Goal: Transaction & Acquisition: Download file/media

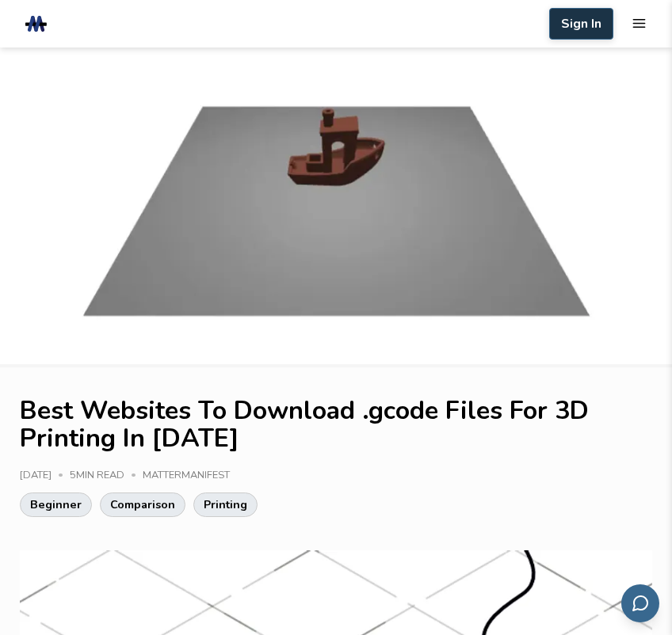
click at [585, 26] on button "Sign In" at bounding box center [581, 24] width 64 height 32
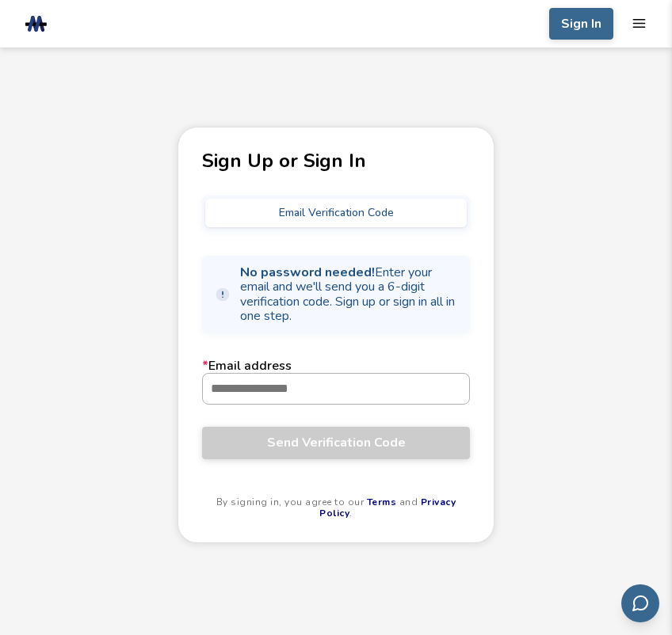
click at [263, 397] on input "* Email address" at bounding box center [336, 389] width 266 height 30
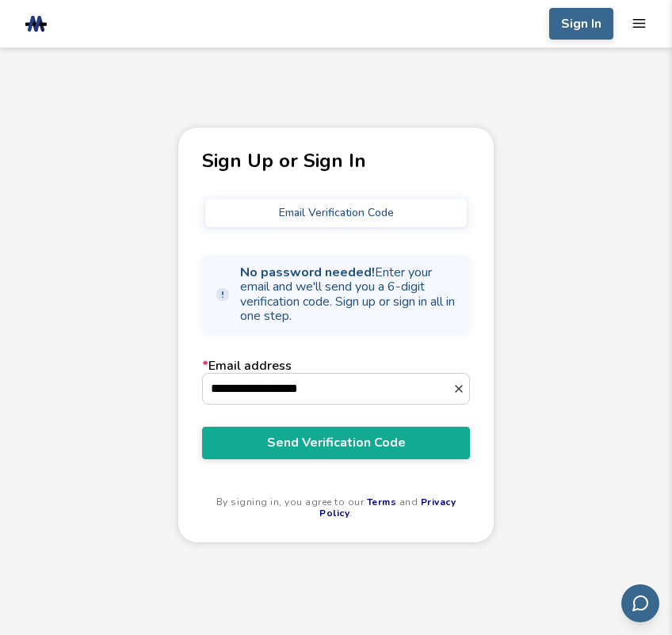
type input "**********"
click at [295, 212] on button "Email Verification Code" at bounding box center [335, 213] width 261 height 29
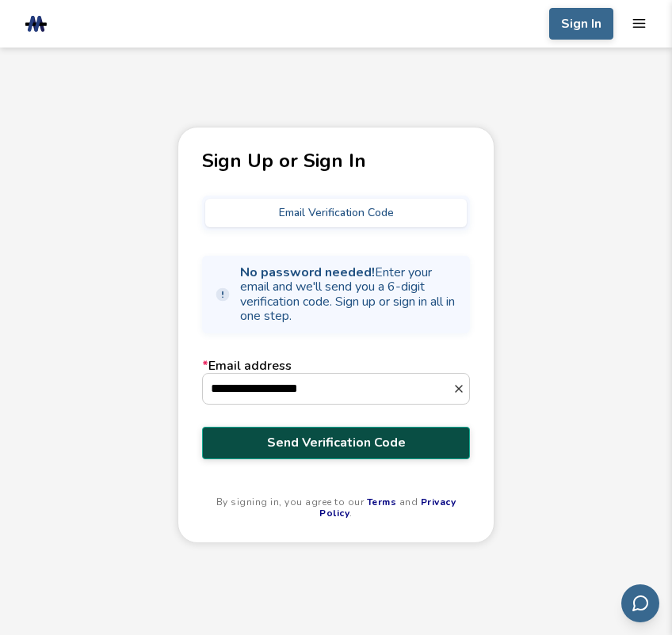
click at [360, 443] on span "Send Verification Code" at bounding box center [336, 443] width 244 height 14
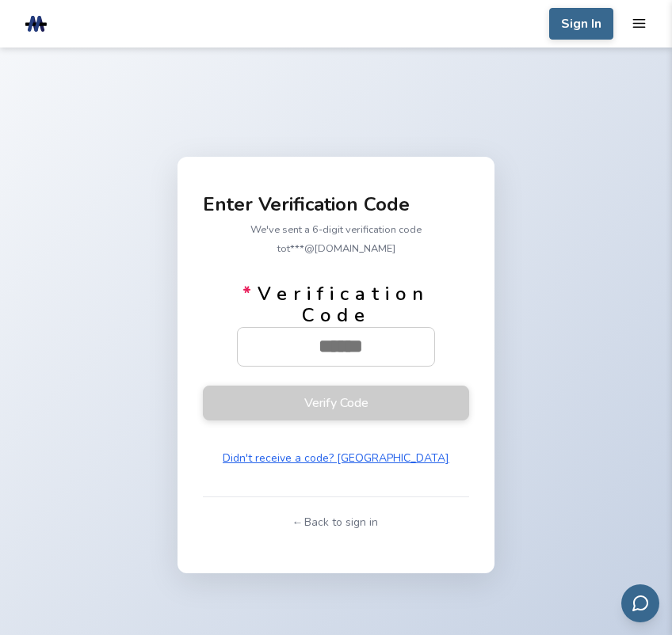
click at [596, 105] on div "Enter Verification Code We've sent a 6-digit verification code to t***@gmail.co…" at bounding box center [336, 365] width 672 height 635
click at [312, 334] on input "* Verification Code" at bounding box center [341, 347] width 206 height 38
paste input "******"
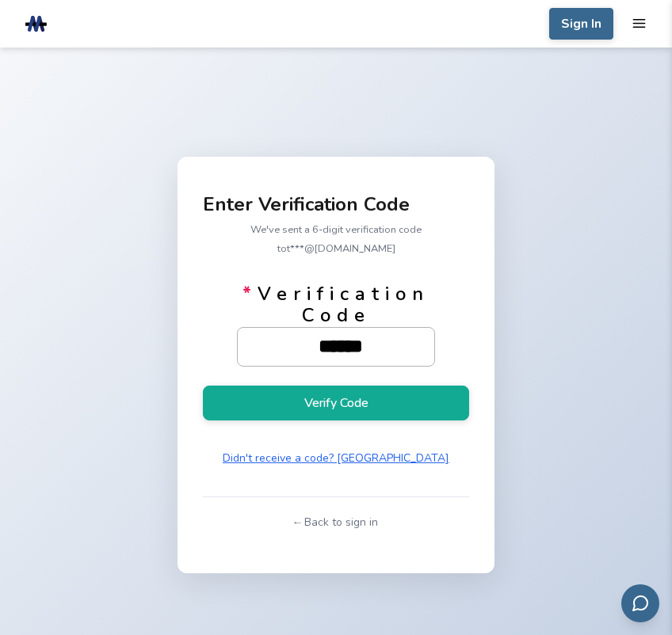
click at [290, 338] on input "******" at bounding box center [341, 347] width 206 height 38
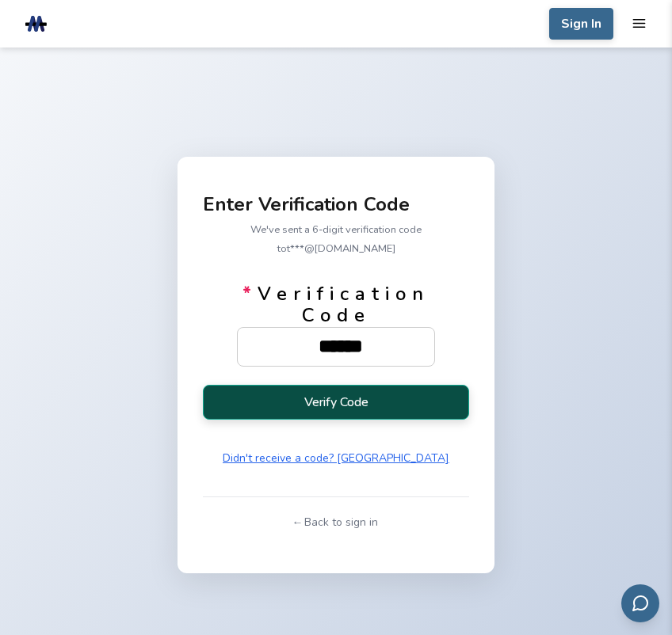
type input "******"
click at [327, 395] on button "Verify Code" at bounding box center [336, 402] width 266 height 35
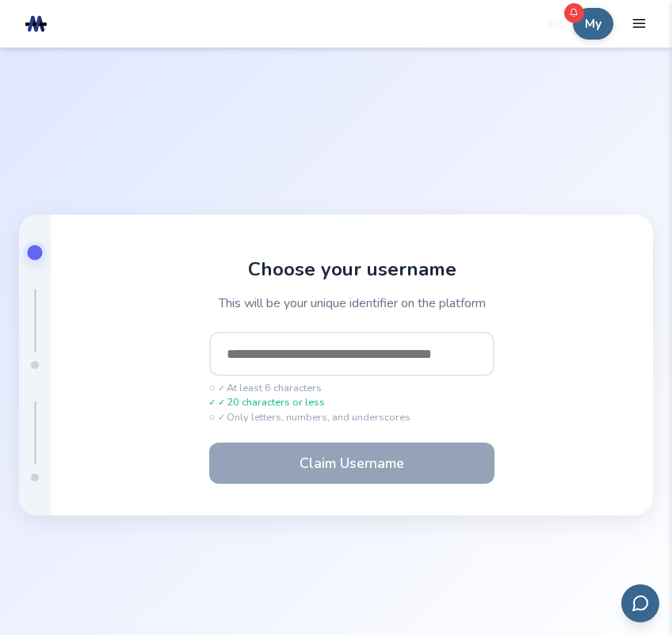
click at [304, 352] on input "text" at bounding box center [351, 354] width 285 height 44
click at [303, 356] on input "text" at bounding box center [351, 354] width 285 height 44
click at [308, 359] on input "text" at bounding box center [351, 354] width 285 height 44
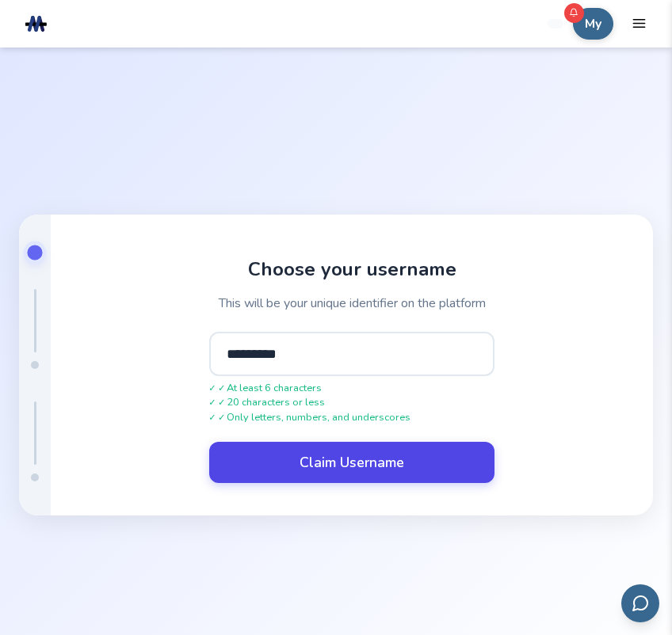
type input "*********"
click at [361, 464] on button "Claim Username" at bounding box center [351, 462] width 285 height 41
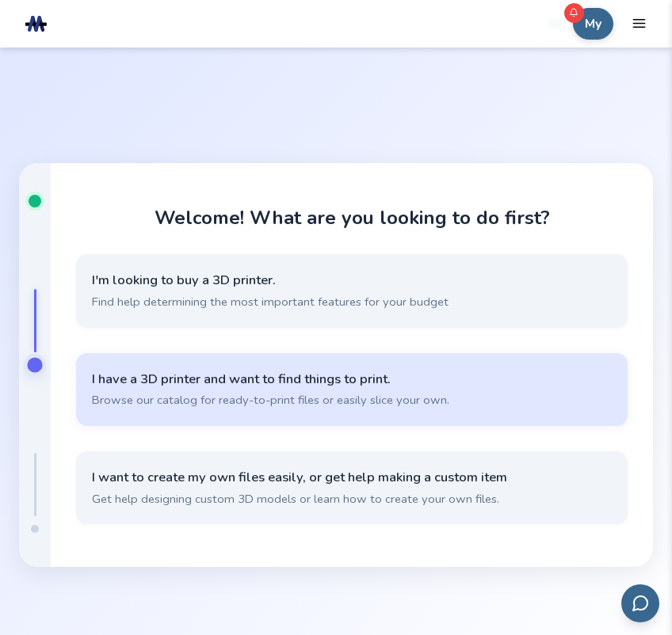
click at [296, 378] on span "I have a 3D printer and want to find things to print." at bounding box center [352, 379] width 520 height 17
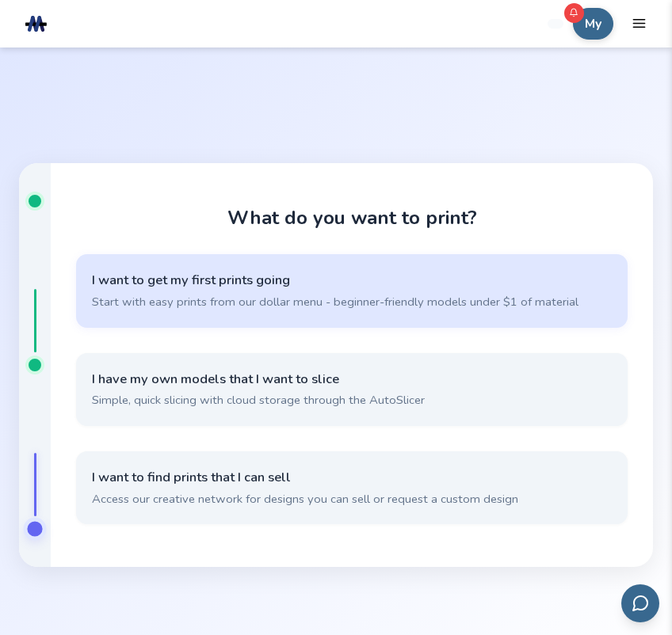
click at [212, 275] on span "I want to get my first prints going" at bounding box center [352, 280] width 520 height 17
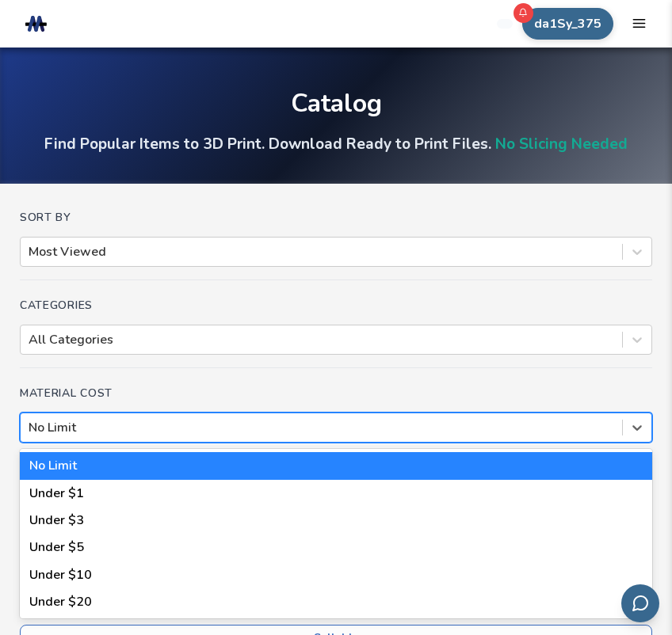
click at [104, 433] on div at bounding box center [322, 427] width 586 height 17
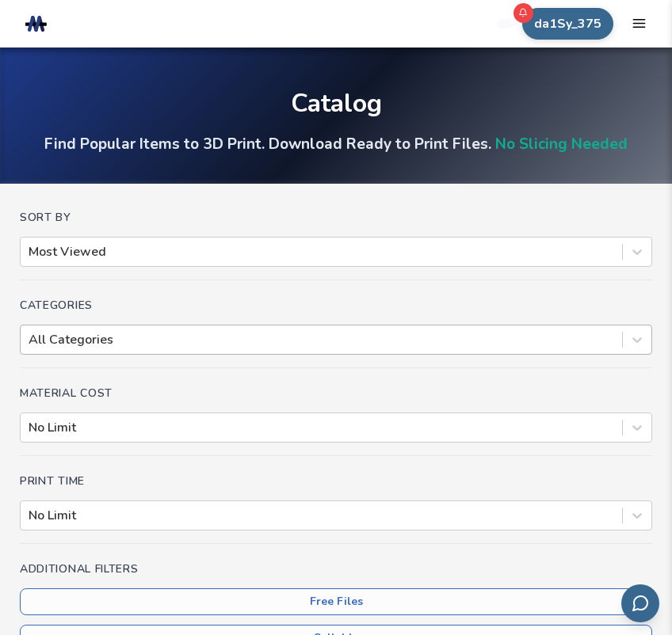
click at [257, 356] on div "Categories All Categories" at bounding box center [336, 333] width 632 height 69
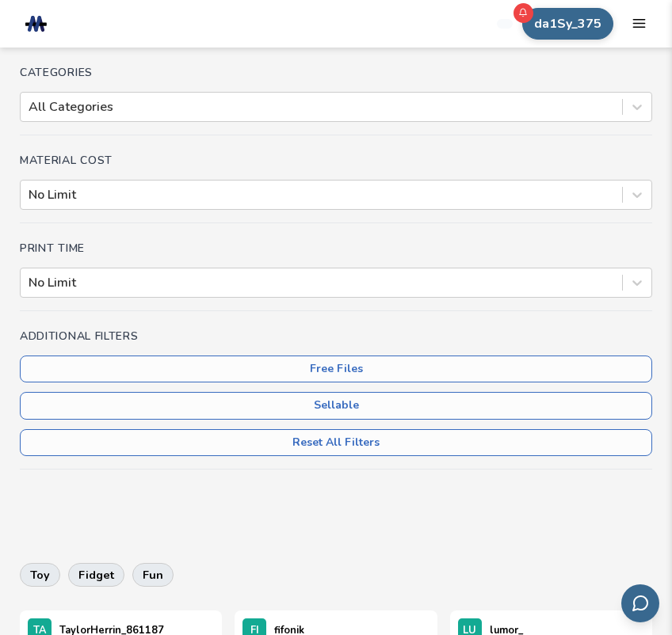
scroll to position [238, 0]
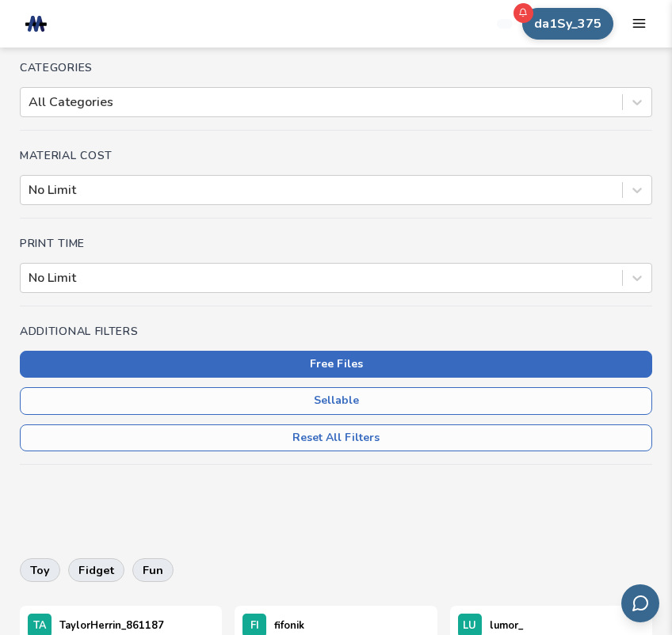
click at [348, 365] on button "Free Files" at bounding box center [336, 364] width 632 height 27
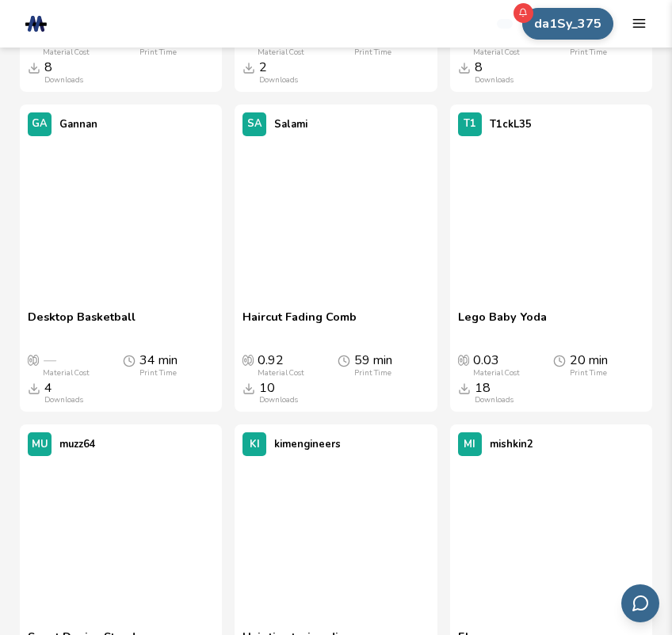
scroll to position [12598, 0]
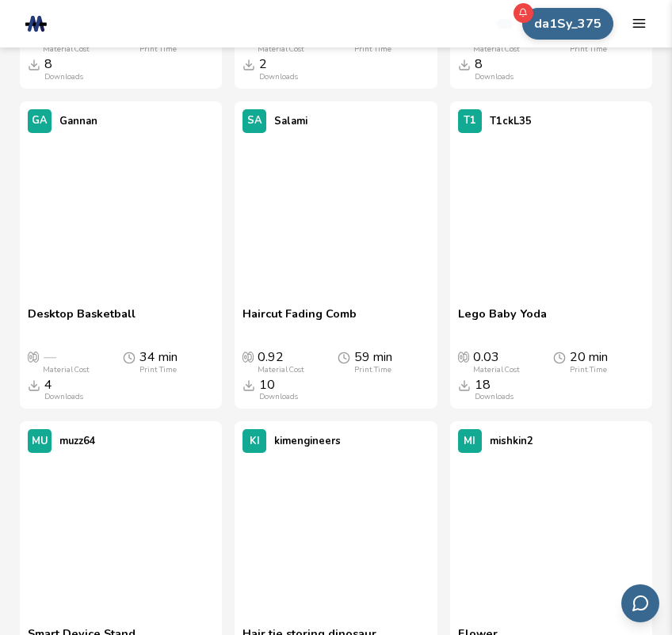
scroll to position [238, 0]
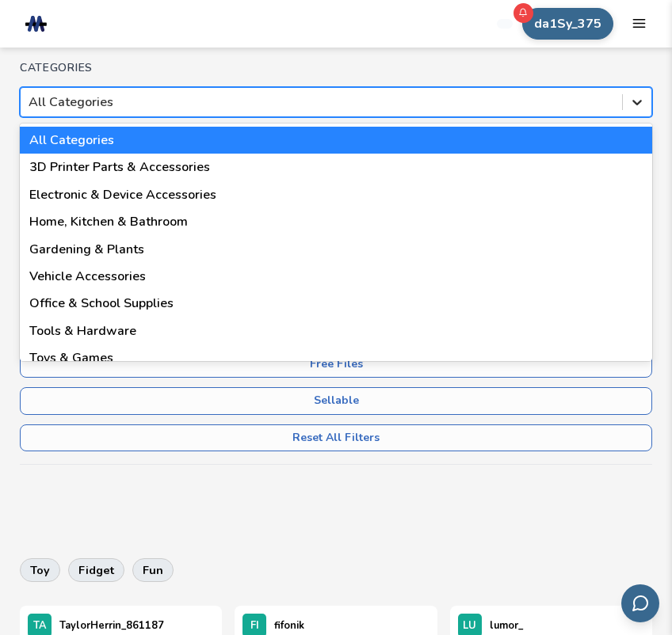
click at [640, 102] on icon at bounding box center [637, 103] width 10 height 6
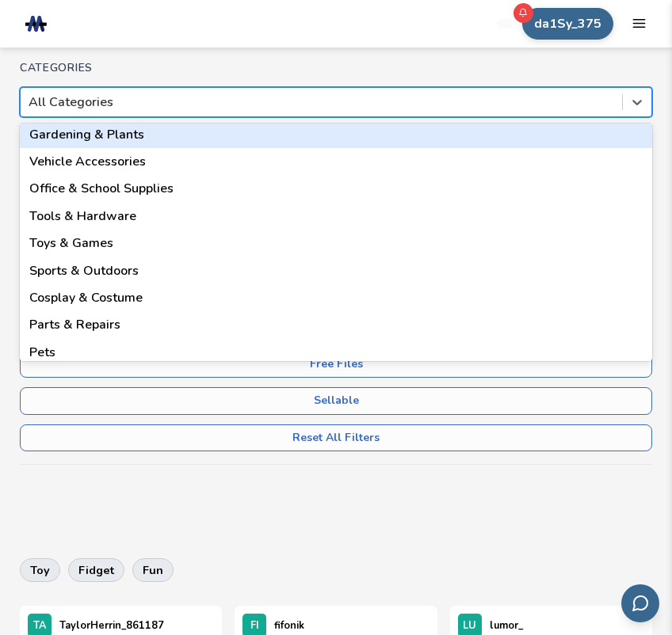
scroll to position [21, 0]
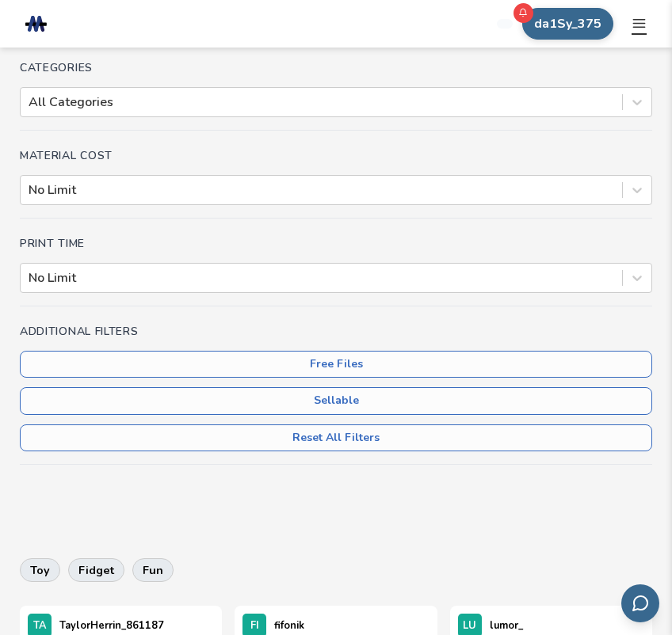
click at [637, 22] on icon "mobile navigation menu" at bounding box center [638, 23] width 15 height 15
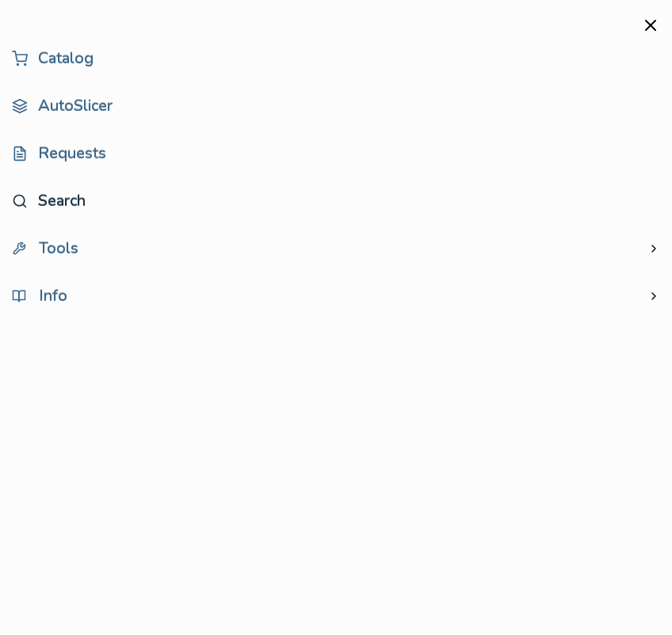
click at [28, 203] on link "Search" at bounding box center [336, 201] width 648 height 32
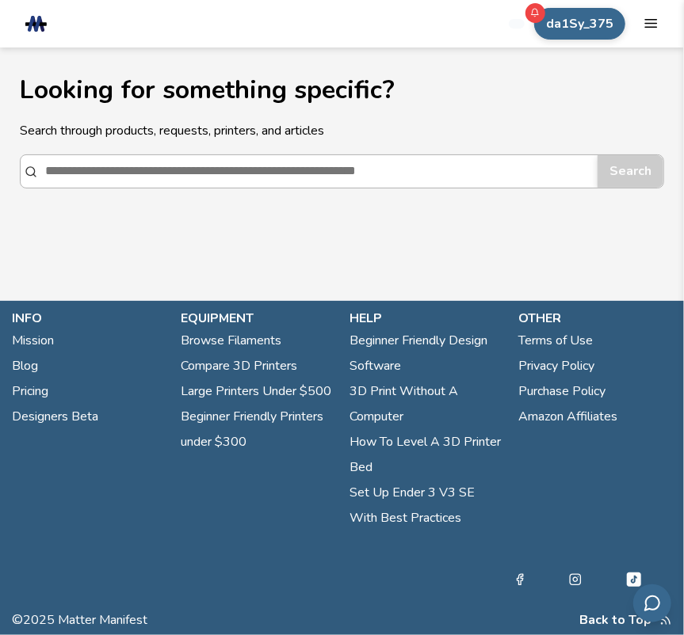
click at [164, 168] on input "Search" at bounding box center [317, 171] width 544 height 30
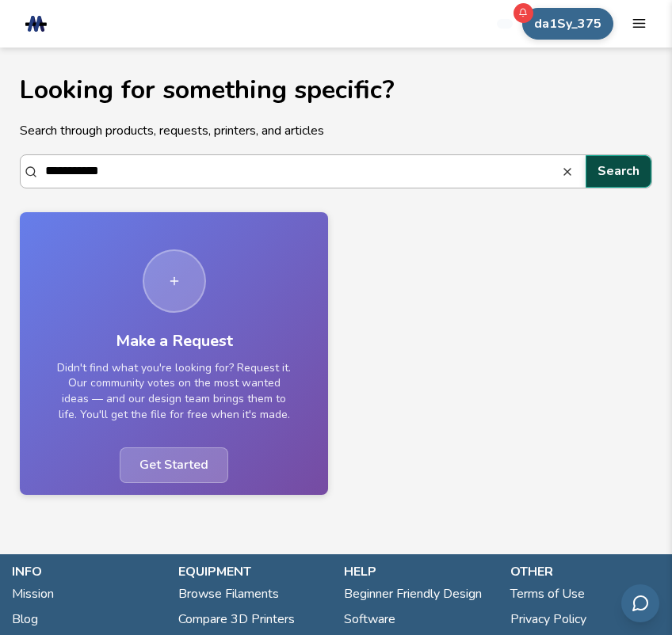
type input "**********"
click at [633, 172] on button "Search" at bounding box center [619, 171] width 66 height 32
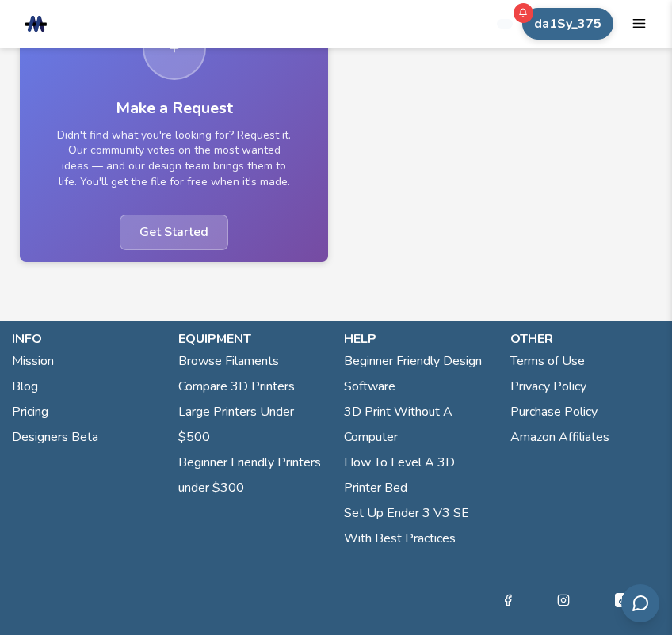
scroll to position [252, 0]
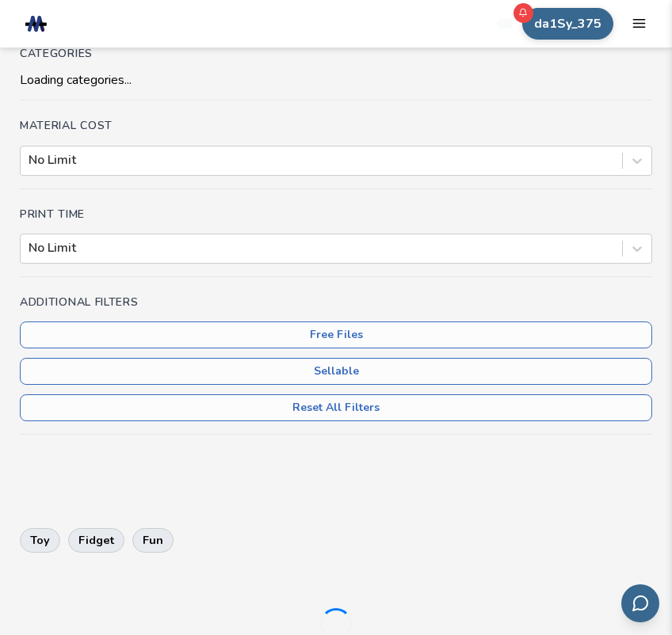
scroll to position [238, 0]
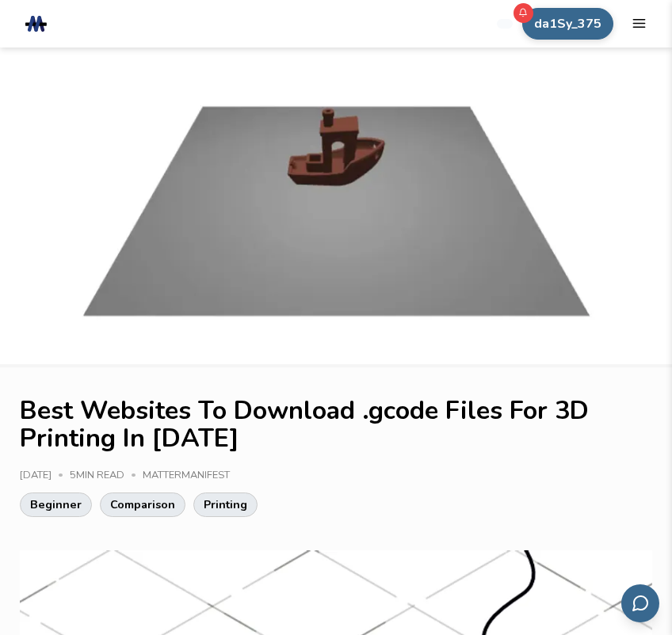
drag, startPoint x: 451, startPoint y: 491, endPoint x: 319, endPoint y: 528, distance: 136.5
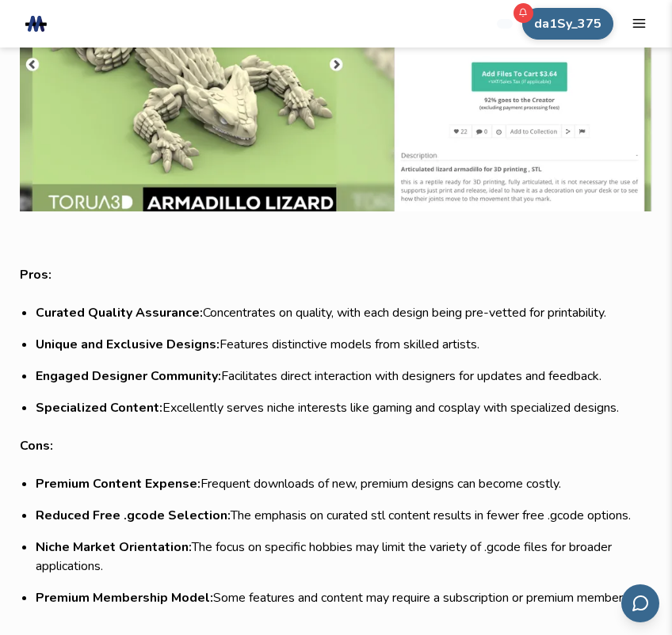
scroll to position [4992, 0]
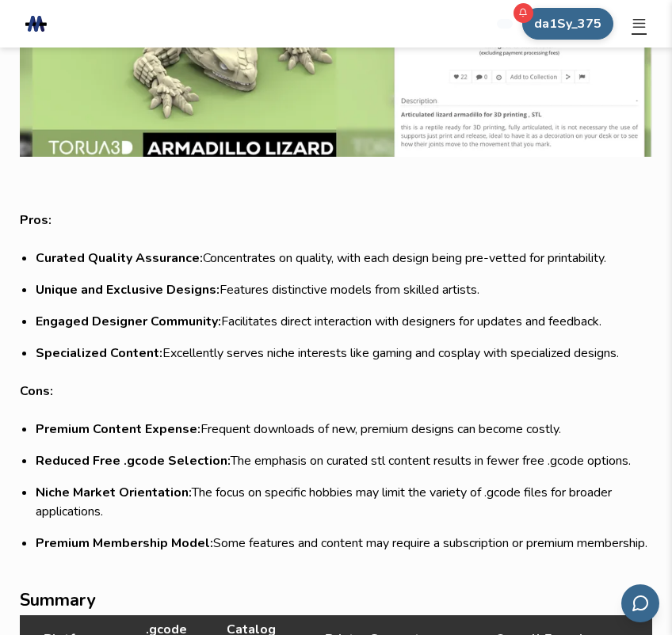
click at [638, 25] on icon "mobile navigation menu" at bounding box center [638, 23] width 15 height 15
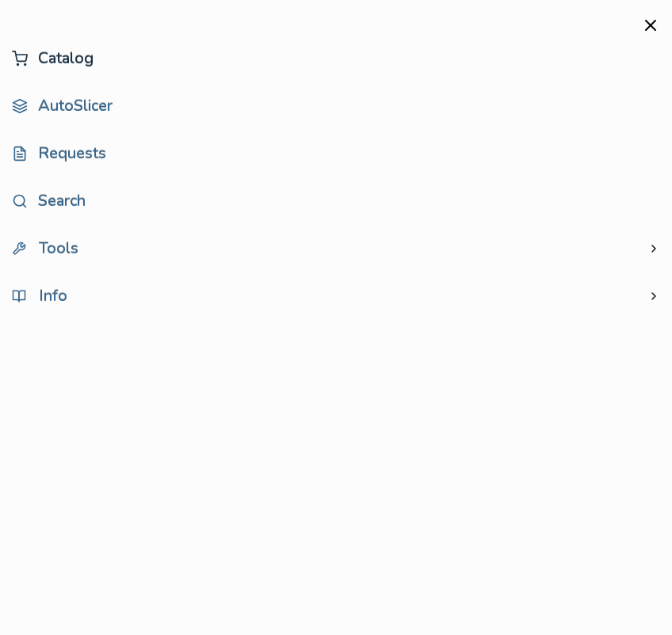
click at [68, 56] on link "Catalog" at bounding box center [336, 59] width 648 height 32
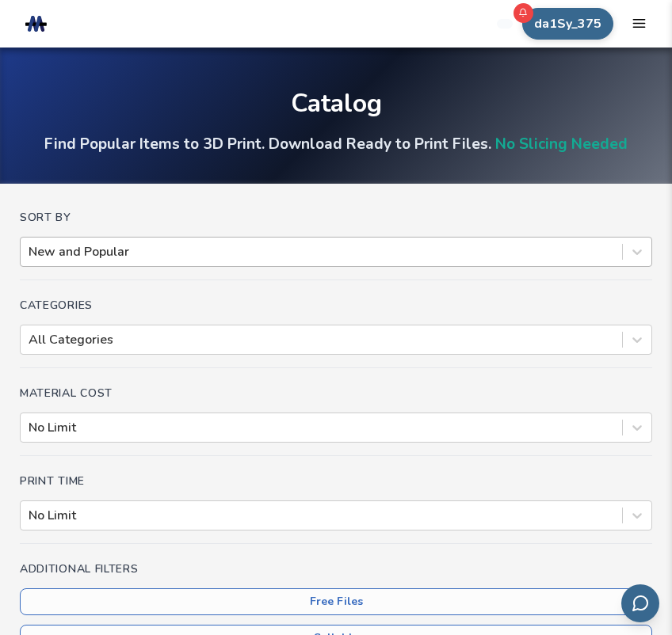
click at [113, 256] on div at bounding box center [322, 251] width 586 height 17
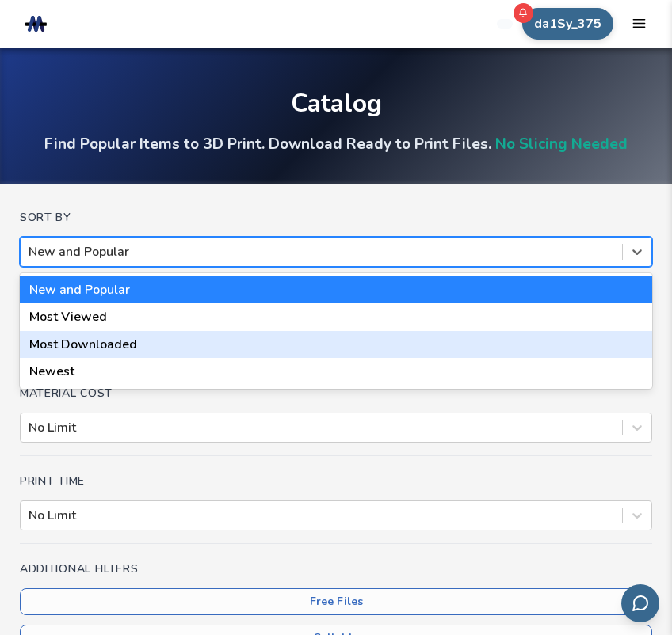
click at [95, 346] on div "Most Downloaded" at bounding box center [336, 344] width 632 height 27
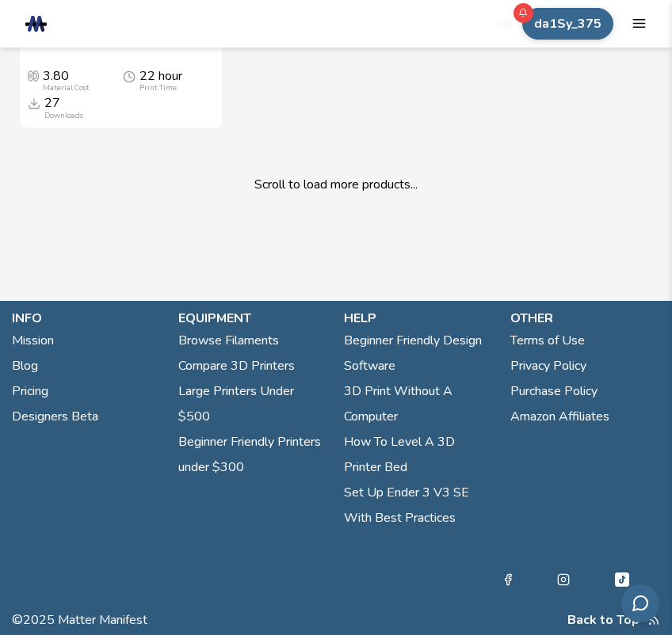
scroll to position [10617, 0]
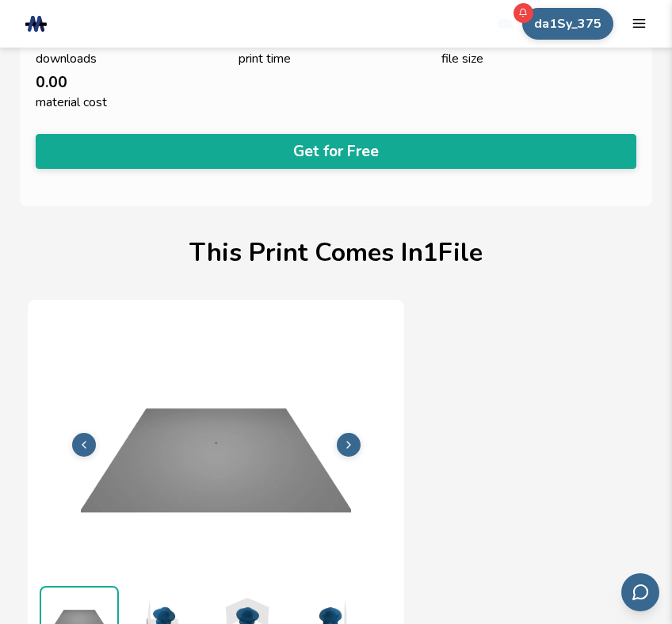
scroll to position [730, 0]
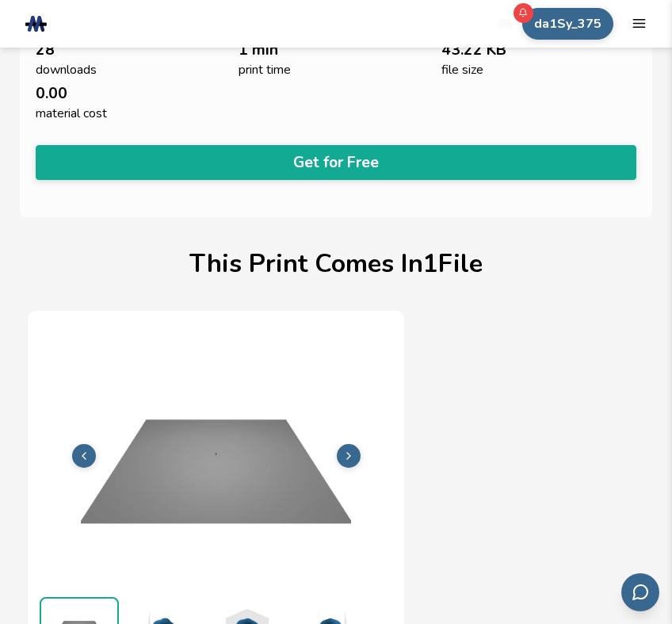
click at [346, 454] on icon at bounding box center [348, 455] width 13 height 13
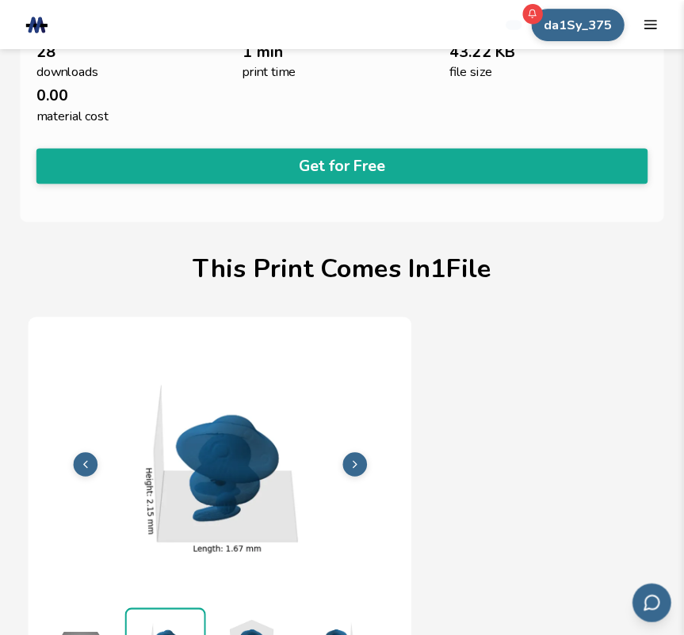
scroll to position [766, 0]
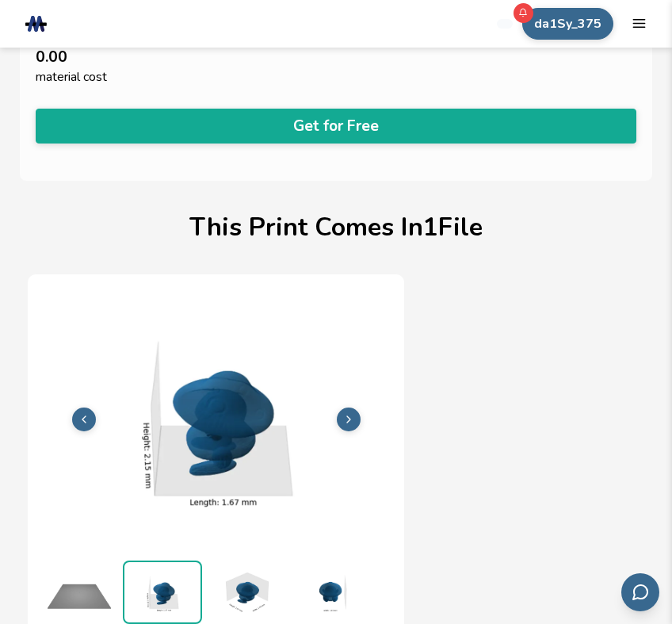
click at [479, 342] on div "File 1 of 1 Print Time 1m Material Cost 0.00 File Size 0.05 MB" at bounding box center [336, 498] width 616 height 448
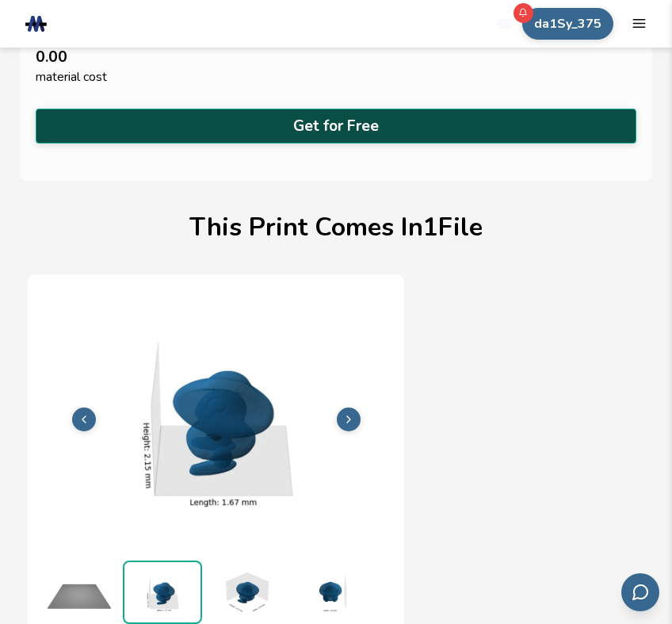
click at [307, 112] on button "Get for Free" at bounding box center [336, 126] width 601 height 35
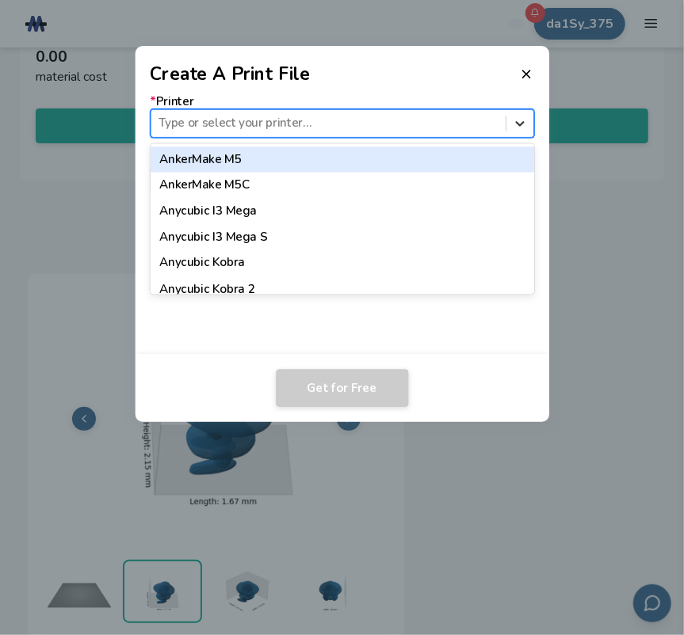
click at [527, 125] on icon at bounding box center [519, 123] width 15 height 15
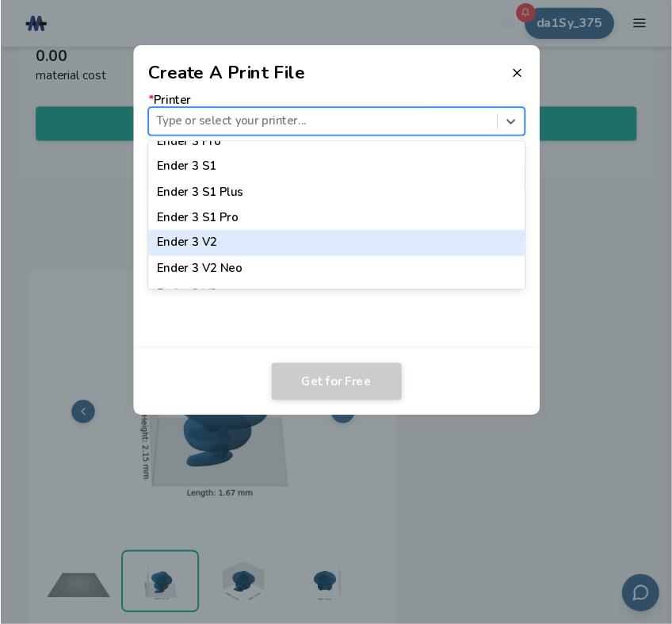
scroll to position [1030, 0]
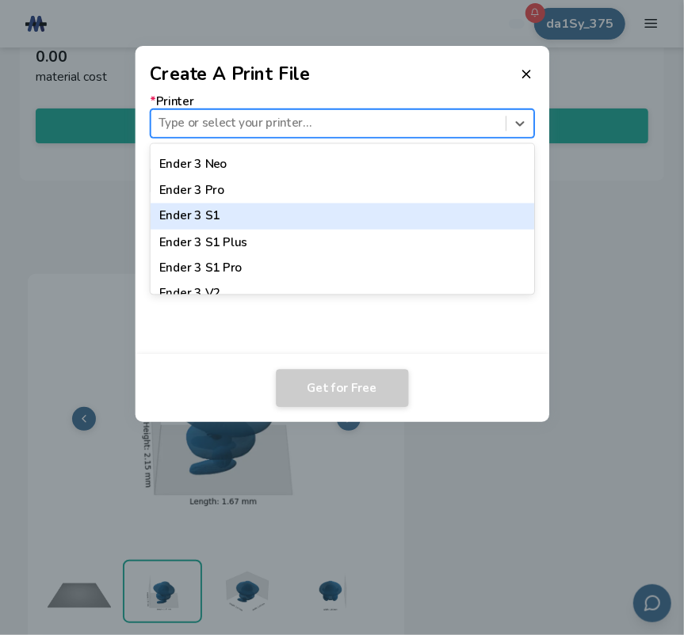
click at [210, 222] on div "Ender 3 S1" at bounding box center [342, 217] width 384 height 26
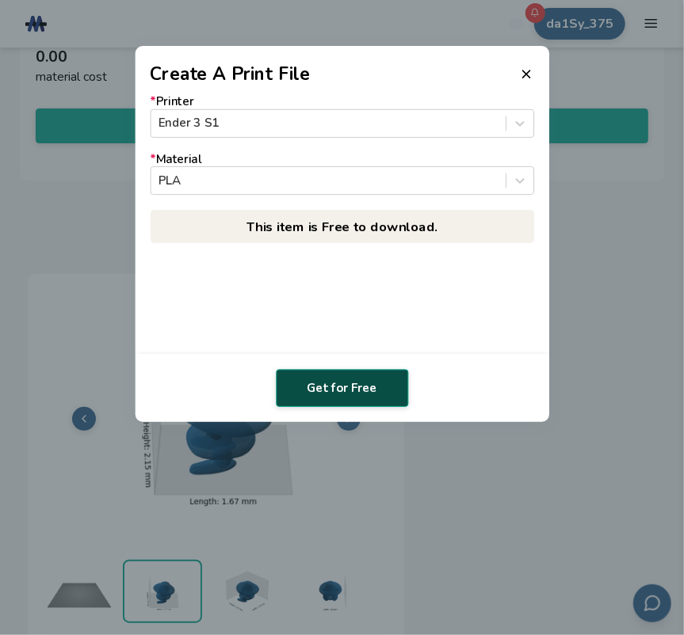
click at [334, 387] on button "Get for Free" at bounding box center [342, 388] width 132 height 38
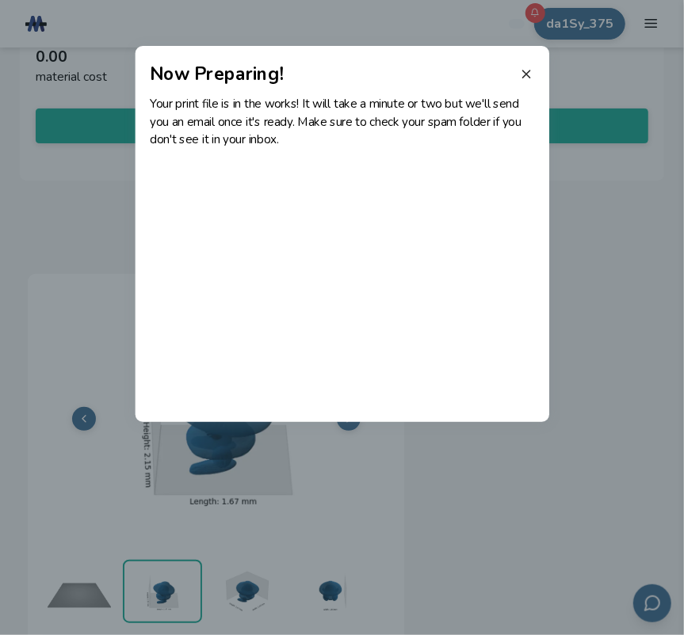
click at [527, 71] on icon at bounding box center [527, 74] width 14 height 14
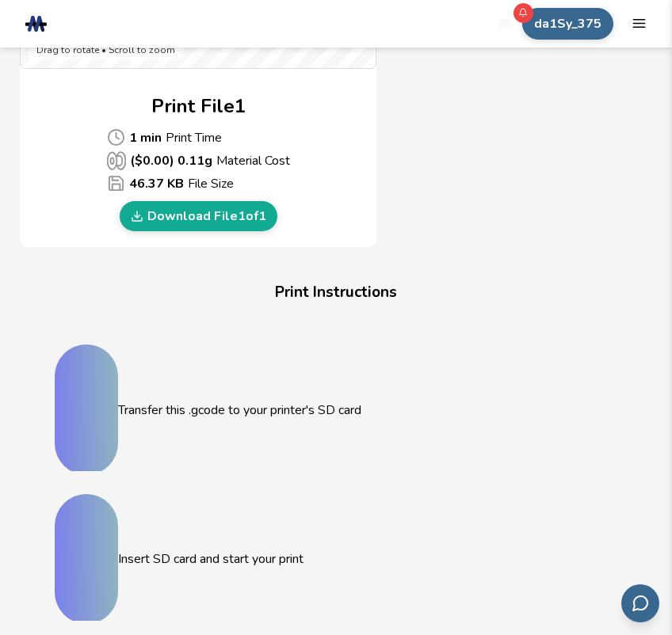
scroll to position [792, 0]
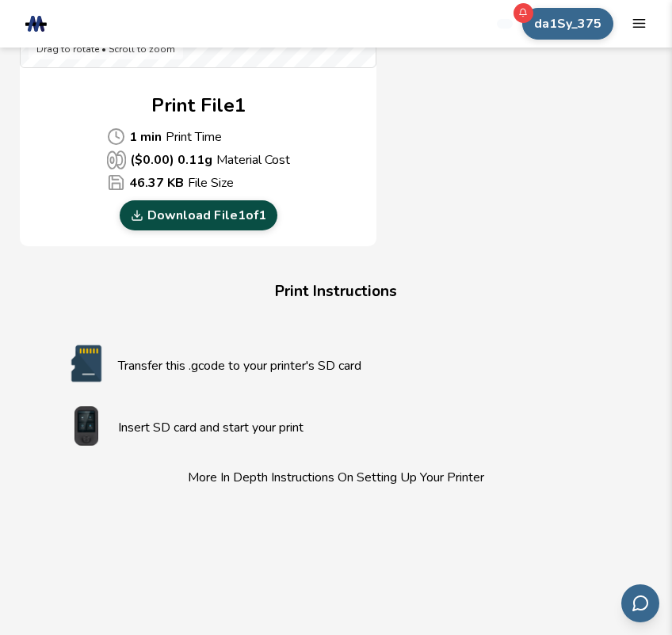
click at [177, 231] on link "Download File 1 of 1" at bounding box center [199, 215] width 158 height 30
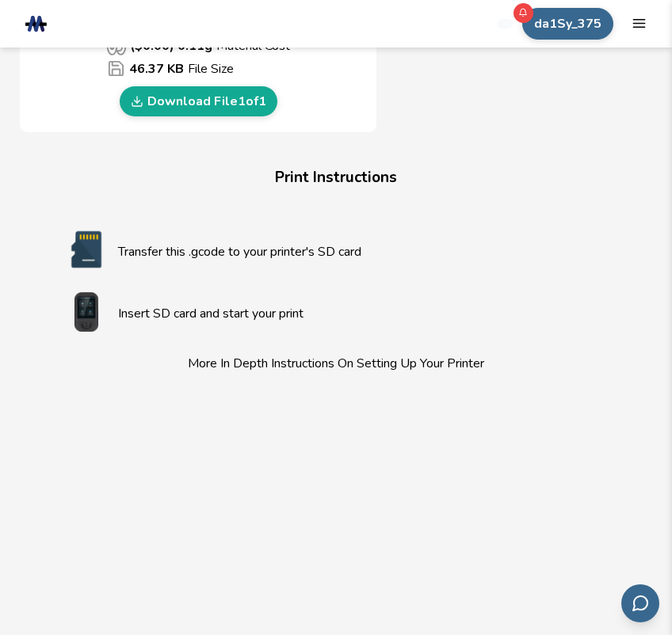
scroll to position [951, 0]
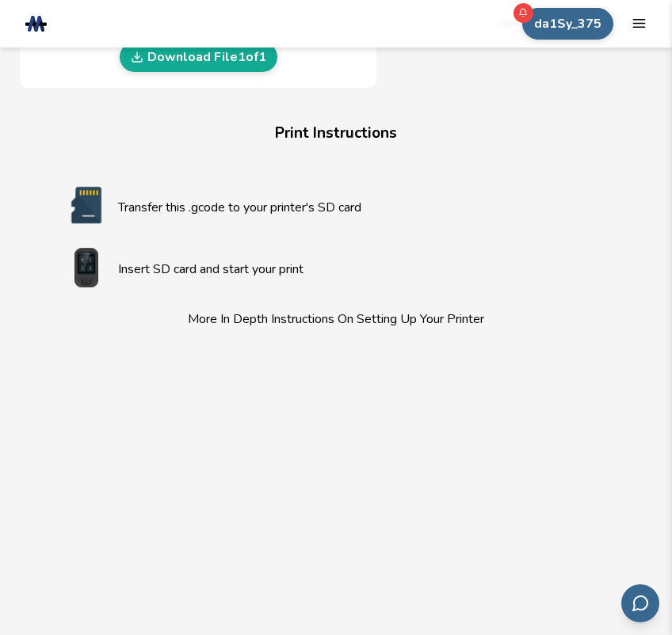
drag, startPoint x: 219, startPoint y: 515, endPoint x: 574, endPoint y: 410, distance: 370.0
click at [574, 410] on div "Transfer this .gcode to your printer's SD card Insert SD card and start your pr…" at bounding box center [336, 428] width 601 height 525
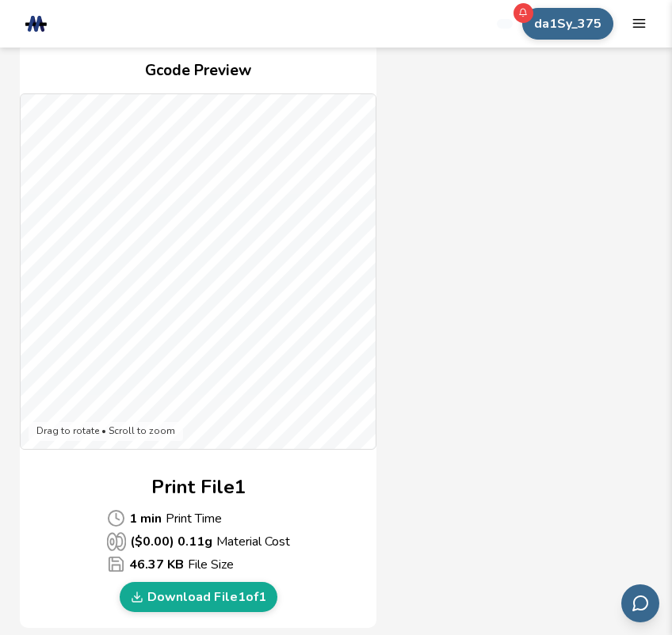
scroll to position [0, 0]
